Goal: Task Accomplishment & Management: Complete application form

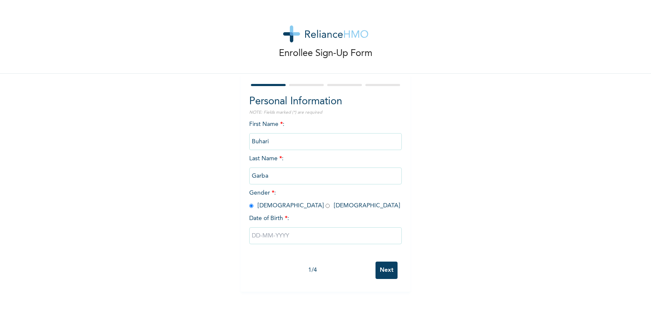
click at [259, 236] on input "text" at bounding box center [325, 235] width 153 height 17
select select "7"
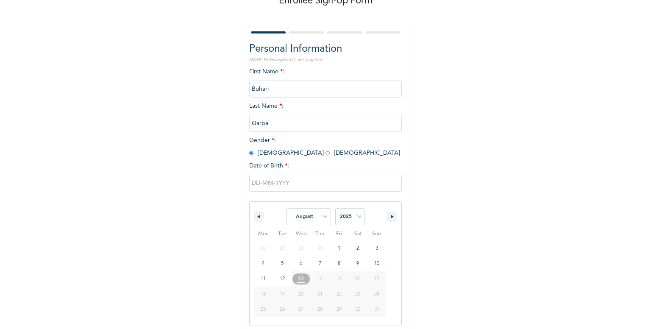
scroll to position [56, 0]
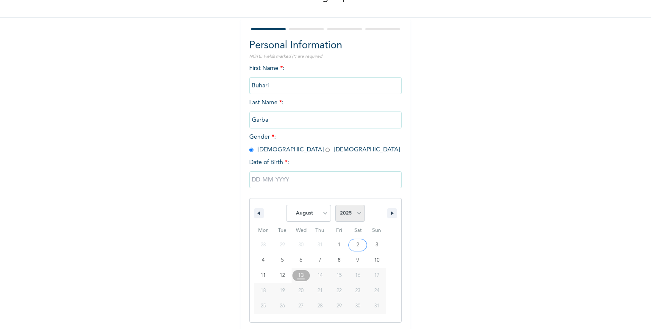
click at [357, 214] on select "2025 2024 2023 2022 2021 2020 2019 2018 2017 2016 2015 2014 2013 2012 2011 2010…" at bounding box center [350, 213] width 30 height 17
select select "1987"
click at [335, 205] on select "2025 2024 2023 2022 2021 2020 2019 2018 2017 2016 2015 2014 2013 2012 2011 2010…" at bounding box center [350, 213] width 30 height 17
click at [322, 216] on select "January February March April May June July August September October November De…" at bounding box center [308, 213] width 45 height 17
select select "2"
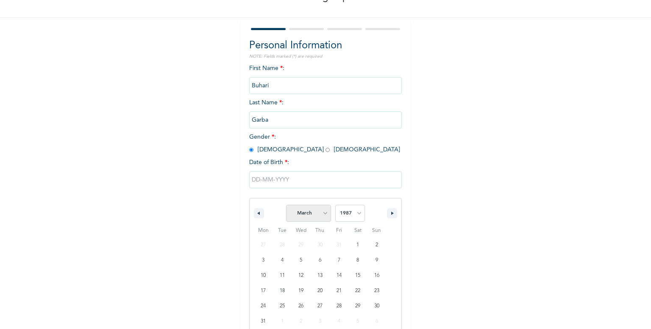
click at [286, 205] on select "January February March April May June July August September October November De…" at bounding box center [308, 213] width 45 height 17
type input "[DATE]"
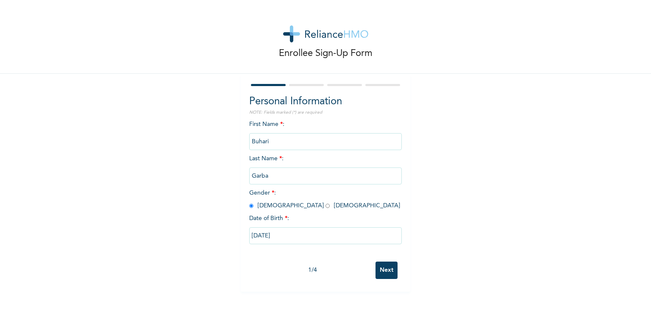
scroll to position [0, 0]
click at [385, 269] on input "Next" at bounding box center [386, 269] width 22 height 17
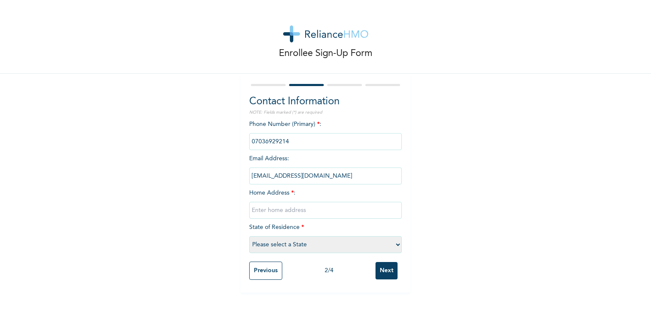
click at [341, 206] on input "text" at bounding box center [325, 210] width 153 height 17
type input "Dutse"
select select "18"
type input "[PERSON_NAME]"
click at [391, 272] on input "Next" at bounding box center [386, 270] width 22 height 17
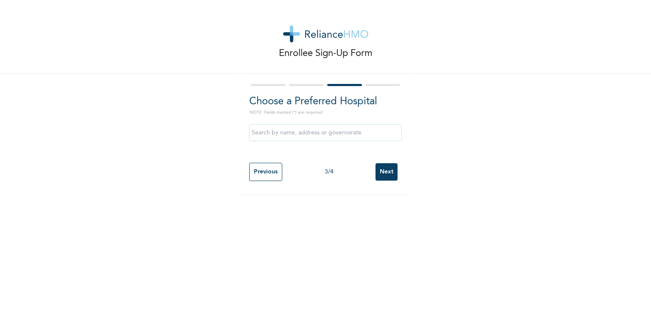
click at [263, 172] on input "Previous" at bounding box center [265, 172] width 33 height 18
select select "18"
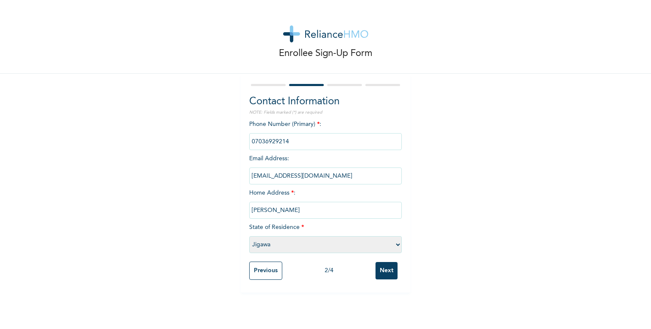
click at [276, 211] on input "[PERSON_NAME]" at bounding box center [325, 210] width 153 height 17
type input "[PERSON_NAME]"
click at [385, 271] on input "Next" at bounding box center [386, 270] width 22 height 17
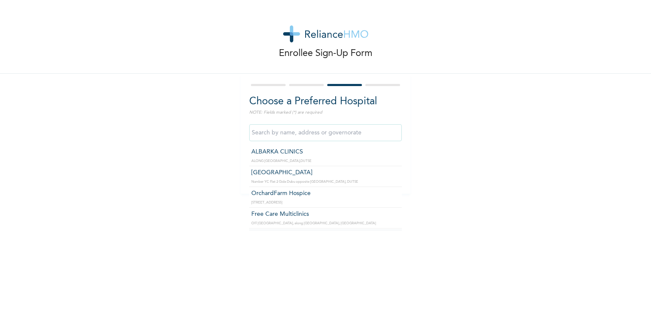
click at [317, 133] on input "text" at bounding box center [325, 132] width 153 height 17
type input "ALBARKA CLINICS"
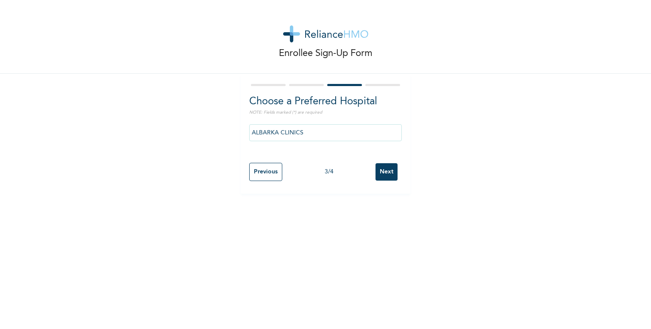
click at [385, 169] on input "Next" at bounding box center [386, 171] width 22 height 17
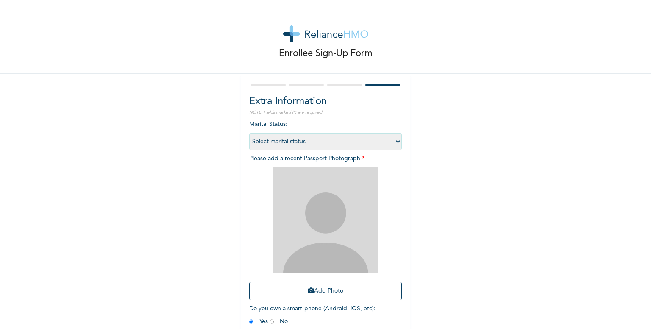
drag, startPoint x: 358, startPoint y: 145, endPoint x: 264, endPoint y: 177, distance: 100.1
click at [264, 177] on div "Marital Status : Select marital status [DEMOGRAPHIC_DATA] Married [DEMOGRAPHIC_…" at bounding box center [325, 225] width 153 height 210
select select "2"
click at [249, 133] on select "Select marital status [DEMOGRAPHIC_DATA] Married [DEMOGRAPHIC_DATA] Widow/[DEMO…" at bounding box center [325, 141] width 153 height 17
click at [336, 288] on button "Add Photo" at bounding box center [325, 291] width 153 height 18
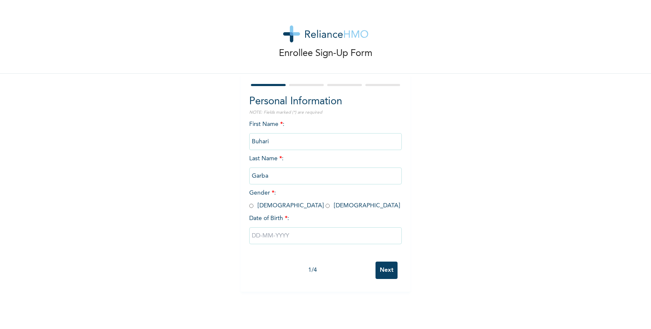
click at [249, 206] on input "radio" at bounding box center [251, 206] width 4 height 8
radio input "true"
click at [284, 235] on input "text" at bounding box center [325, 235] width 153 height 17
select select "7"
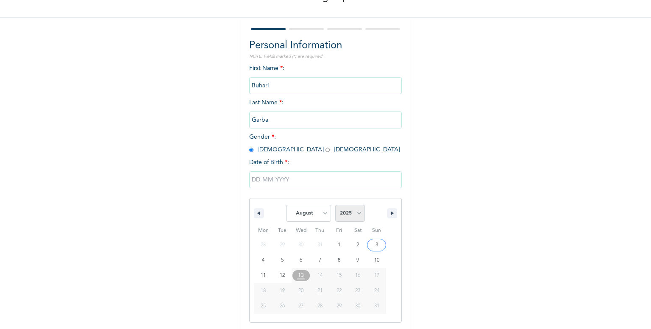
click at [353, 213] on select "2025 2024 2023 2022 2021 2020 2019 2018 2017 2016 2015 2014 2013 2012 2011 2010…" at bounding box center [350, 213] width 30 height 17
select select "1987"
click at [335, 205] on select "2025 2024 2023 2022 2021 2020 2019 2018 2017 2016 2015 2014 2013 2012 2011 2010…" at bounding box center [350, 213] width 30 height 17
click at [316, 212] on select "January February March April May June July August September October November De…" at bounding box center [308, 213] width 45 height 17
select select "2"
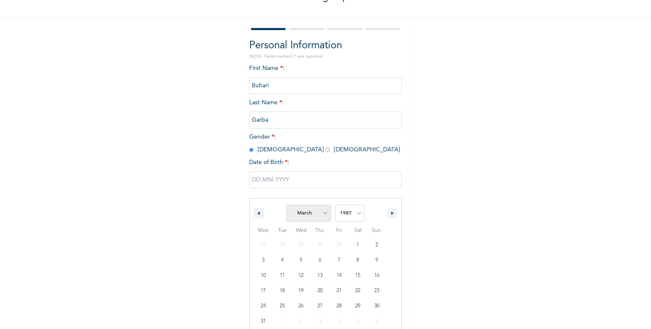
click at [286, 205] on select "January February March April May June July August September October November De…" at bounding box center [308, 213] width 45 height 17
type input "[DATE]"
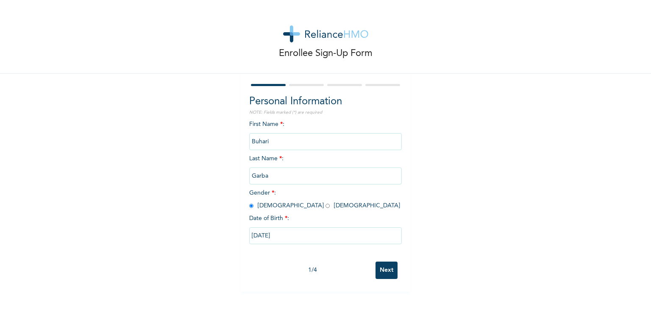
click at [384, 265] on input "Next" at bounding box center [386, 269] width 22 height 17
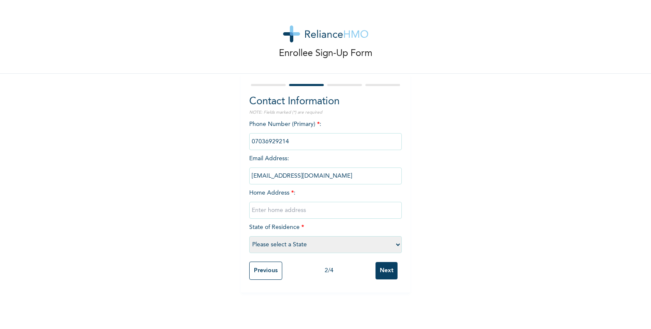
click at [352, 209] on input "text" at bounding box center [325, 210] width 153 height 17
type input "Dutse"
select select "18"
click at [378, 263] on input "Next" at bounding box center [386, 270] width 22 height 17
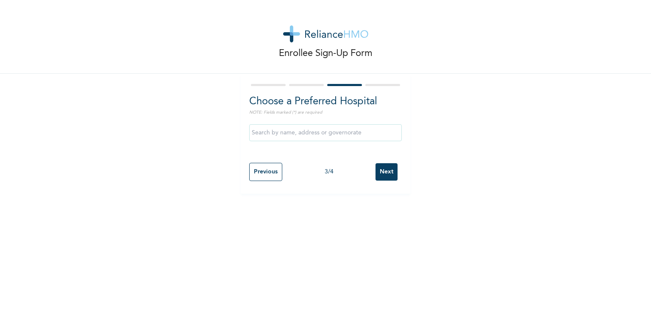
click at [357, 133] on input "text" at bounding box center [325, 132] width 153 height 17
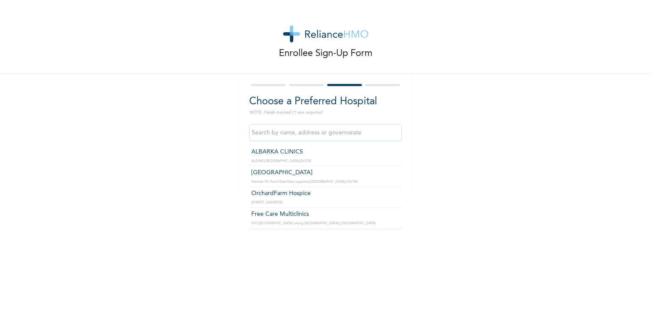
type input "ALBARKA CLINICS"
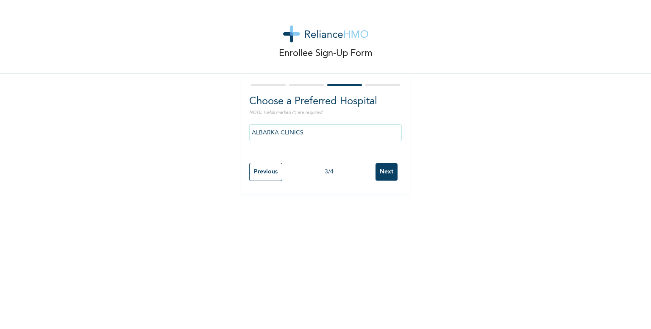
click at [387, 175] on input "Next" at bounding box center [386, 171] width 22 height 17
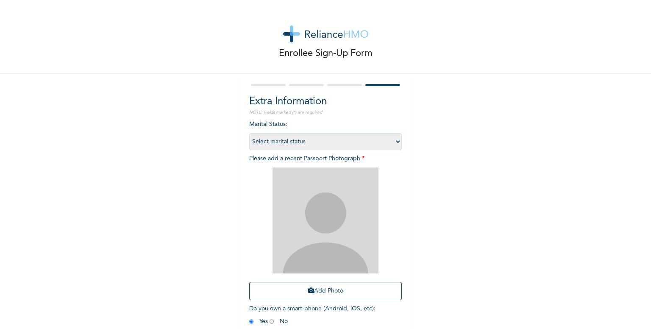
drag, startPoint x: 353, startPoint y: 138, endPoint x: 266, endPoint y: 179, distance: 95.7
click at [266, 179] on div "Marital Status : Select marital status [DEMOGRAPHIC_DATA] Married [DEMOGRAPHIC_…" at bounding box center [325, 225] width 153 height 210
select select "2"
click at [249, 133] on select "Select marital status [DEMOGRAPHIC_DATA] Married [DEMOGRAPHIC_DATA] Widow/[DEMO…" at bounding box center [325, 141] width 153 height 17
click at [300, 282] on button "Add Photo" at bounding box center [325, 291] width 153 height 18
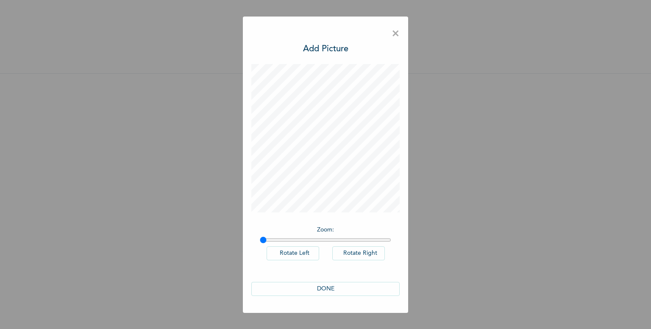
click at [356, 286] on button "DONE" at bounding box center [325, 289] width 148 height 14
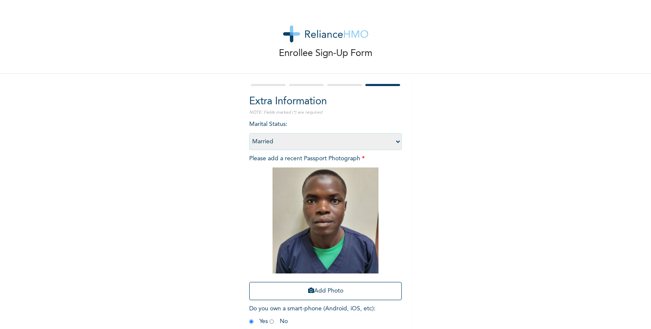
scroll to position [42, 0]
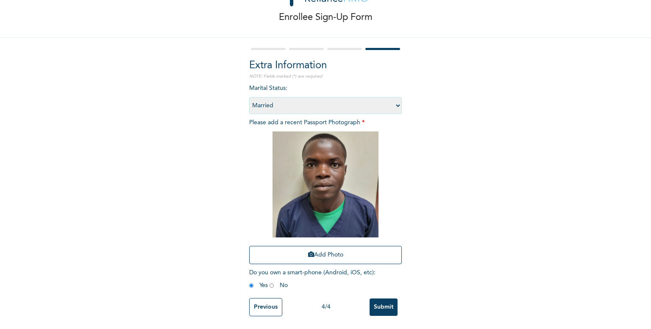
click at [380, 307] on input "Submit" at bounding box center [383, 306] width 28 height 17
